Goal: Task Accomplishment & Management: Manage account settings

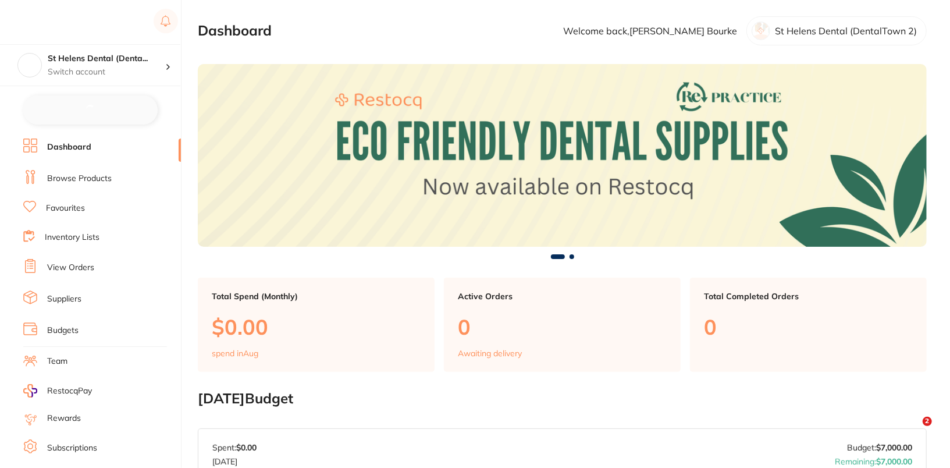
checkbox input "false"
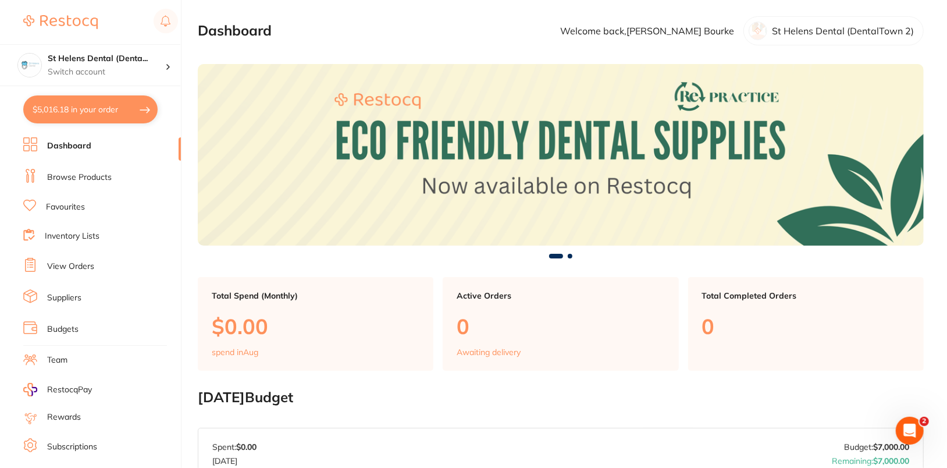
click at [60, 293] on link "Suppliers" at bounding box center [64, 298] width 34 height 12
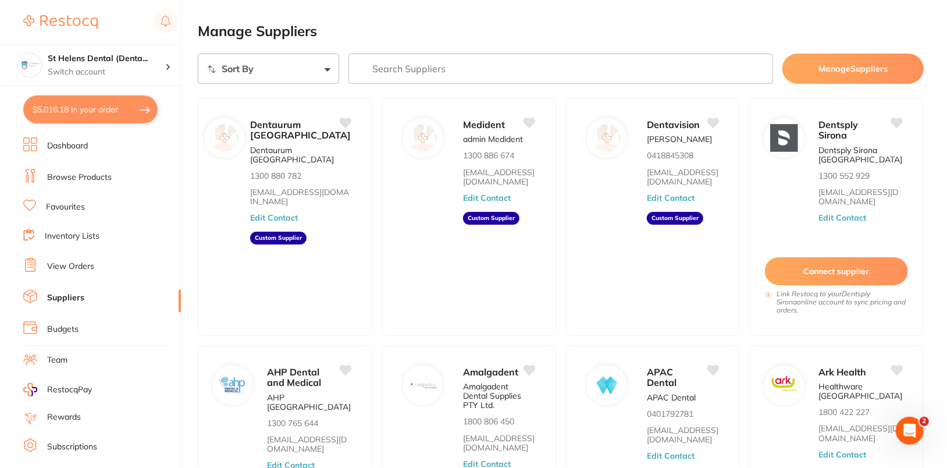
click at [507, 73] on input "search" at bounding box center [561, 69] width 425 height 30
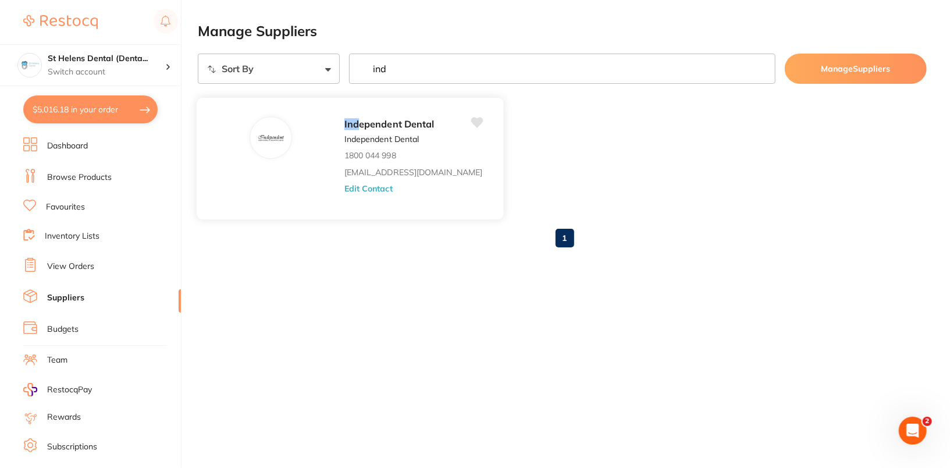
click at [378, 189] on button "Edit Contact" at bounding box center [368, 188] width 48 height 9
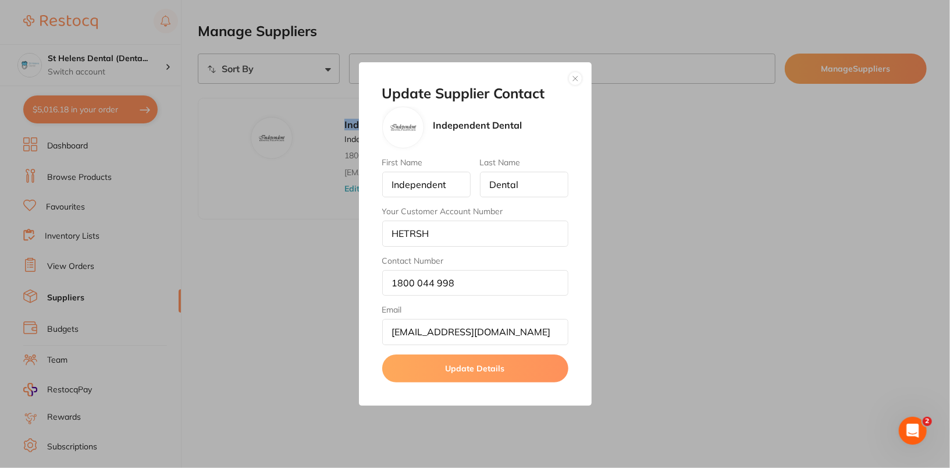
click at [579, 81] on button "button" at bounding box center [576, 79] width 14 height 14
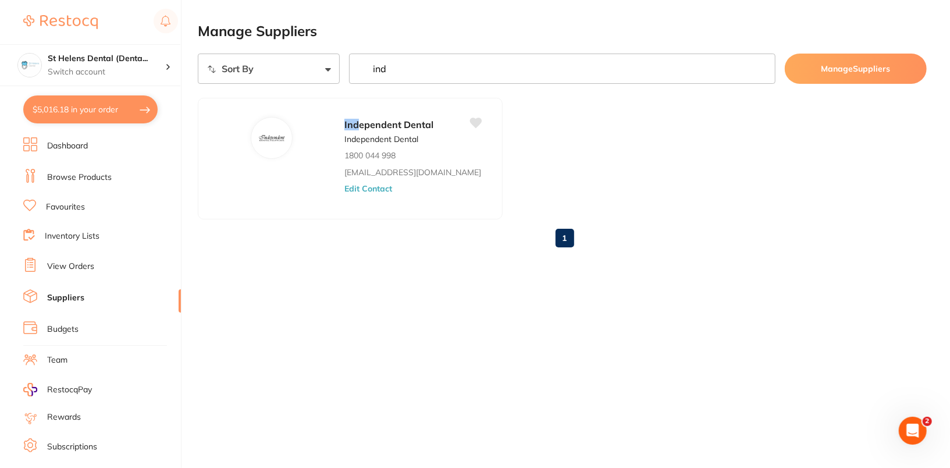
click at [509, 67] on input "ind" at bounding box center [562, 69] width 427 height 30
type input "numed"
click at [344, 187] on button "Edit Contact" at bounding box center [368, 188] width 48 height 9
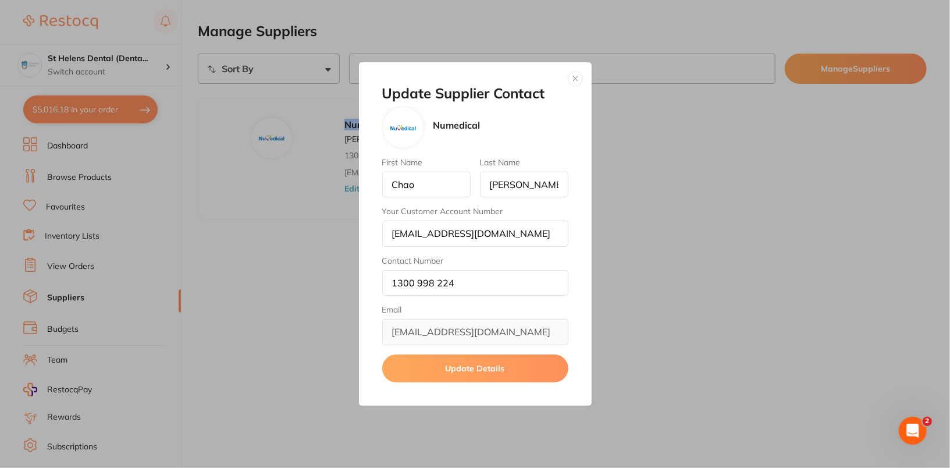
click at [572, 80] on button "button" at bounding box center [576, 79] width 14 height 14
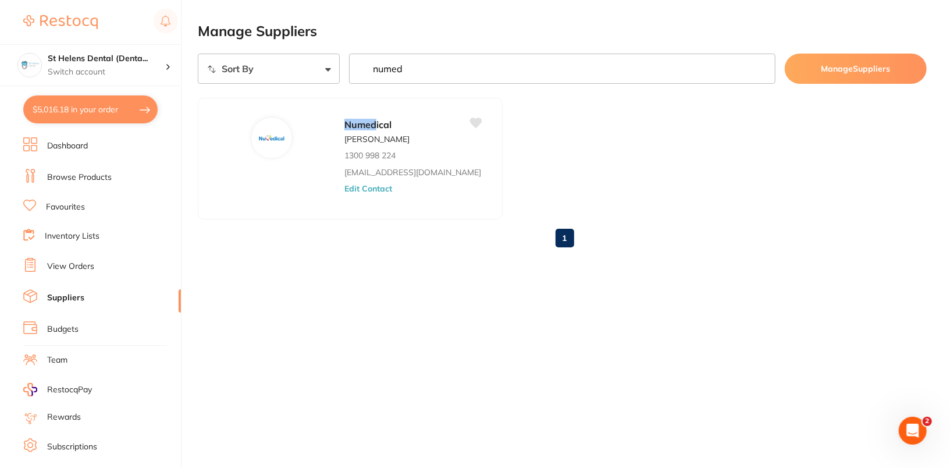
click at [594, 33] on h2 "Manage Suppliers" at bounding box center [562, 31] width 729 height 16
click at [655, 135] on ul "Numed ical Chao Zheng 1300 998 224 orders@numedical.com.au Edit Contact" at bounding box center [562, 159] width 729 height 122
click at [563, 76] on input "numed" at bounding box center [562, 69] width 427 height 30
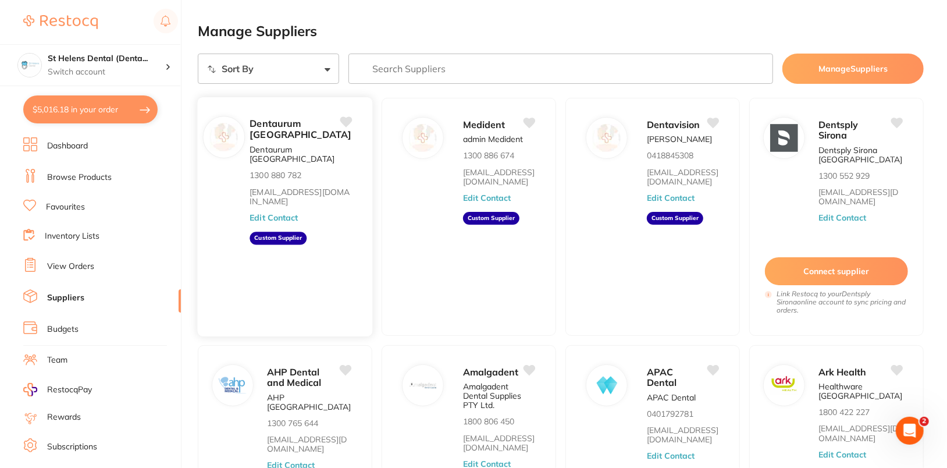
click at [298, 216] on button "Edit Contact" at bounding box center [274, 217] width 48 height 9
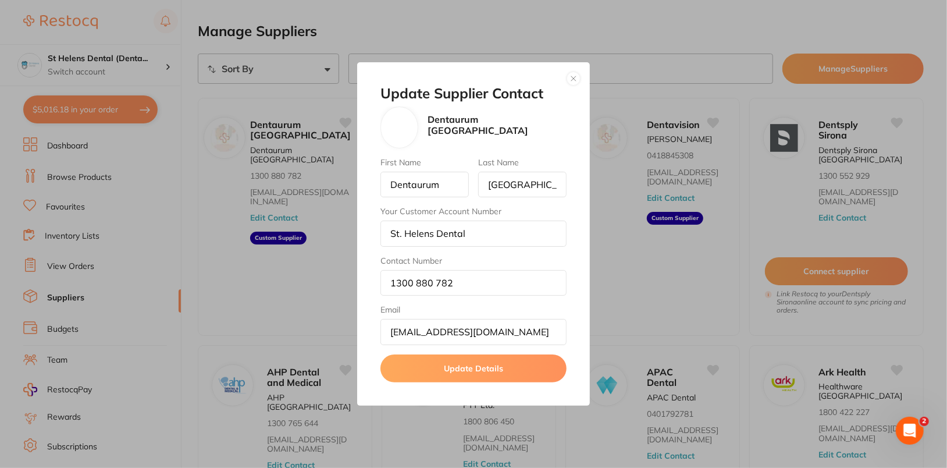
click at [574, 82] on button "button" at bounding box center [574, 79] width 14 height 14
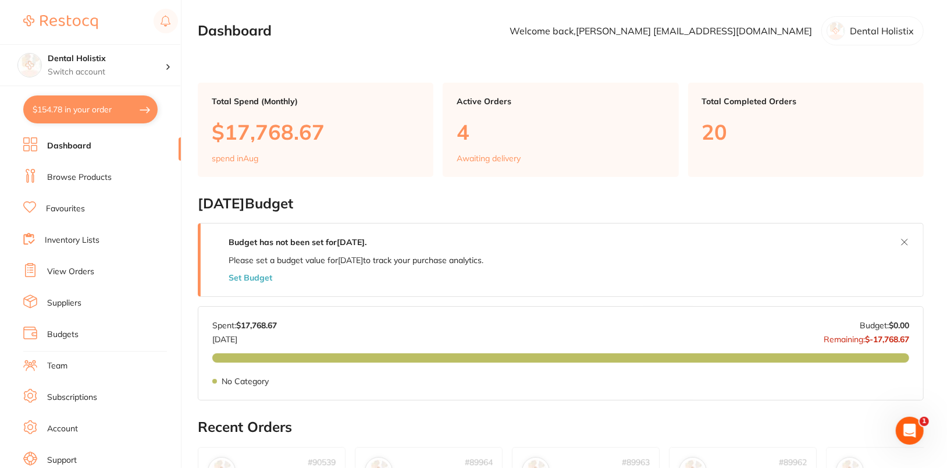
click at [77, 304] on link "Suppliers" at bounding box center [64, 303] width 34 height 12
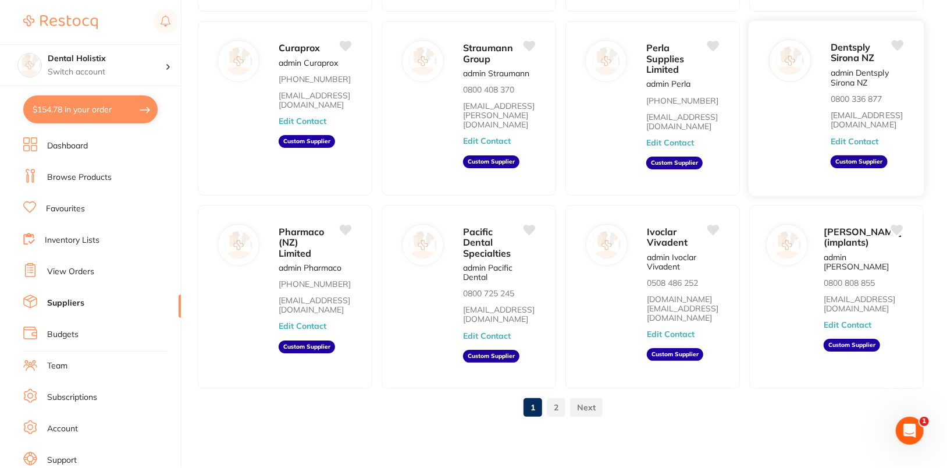
scroll to position [260, 0]
click at [871, 137] on button "Edit Contact" at bounding box center [855, 141] width 48 height 9
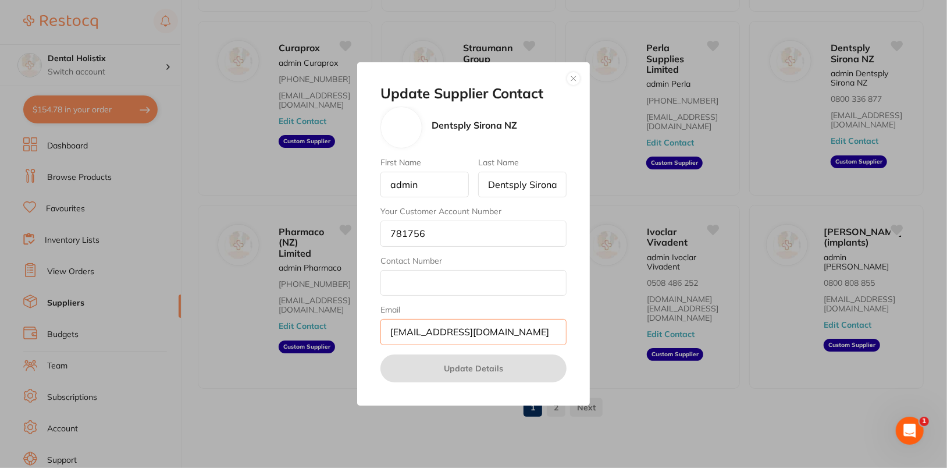
click at [411, 335] on input "[EMAIL_ADDRESS][DOMAIN_NAME]" at bounding box center [474, 332] width 186 height 26
click at [575, 82] on button "button" at bounding box center [574, 79] width 14 height 14
